Goal: Check status: Check status

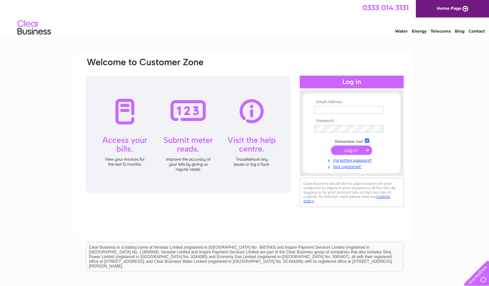
click at [336, 107] on input "text" at bounding box center [349, 109] width 69 height 7
type input "info@billambergstudio.com"
click at [361, 146] on input "submit" at bounding box center [351, 149] width 41 height 9
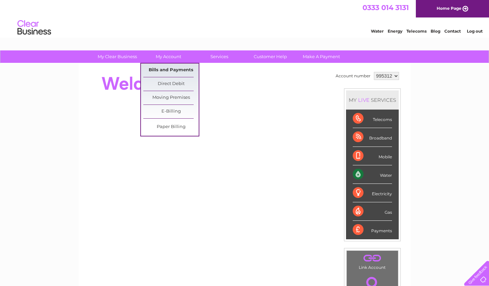
click at [166, 68] on link "Bills and Payments" at bounding box center [170, 69] width 55 height 13
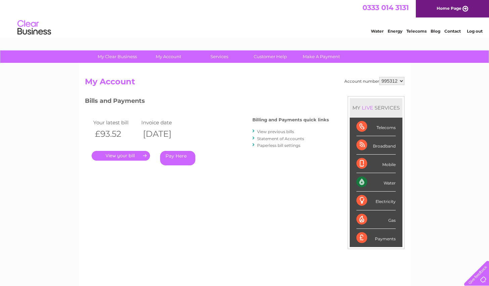
click at [279, 132] on link "View previous bills" at bounding box center [275, 131] width 37 height 5
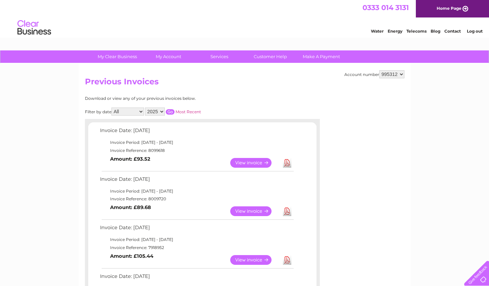
click at [396, 136] on div at bounding box center [374, 136] width 60 height 81
